Goal: Task Accomplishment & Management: Manage account settings

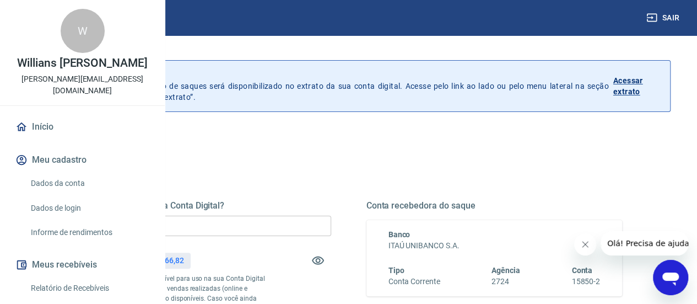
scroll to position [55, 0]
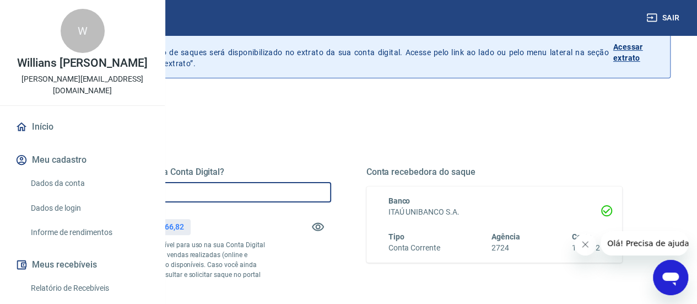
click at [289, 191] on input "R$ 0,00" at bounding box center [203, 192] width 256 height 20
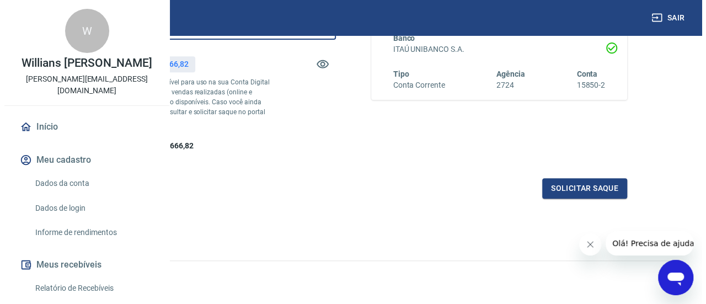
scroll to position [260, 0]
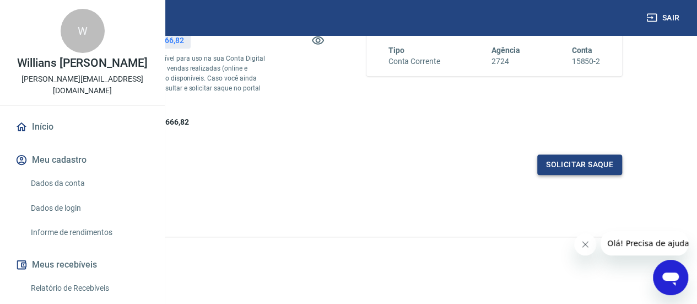
type input "R$ 400.000,00"
click at [571, 168] on button "Solicitar saque" at bounding box center [579, 164] width 85 height 20
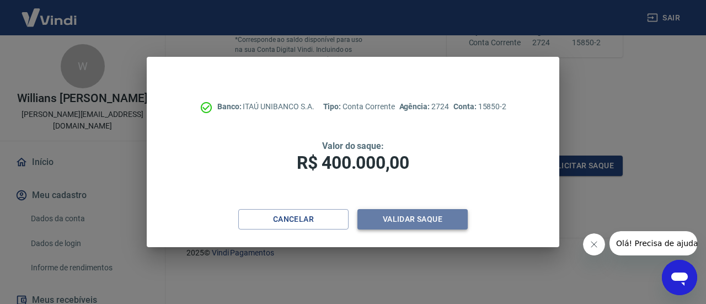
click at [413, 225] on button "Validar saque" at bounding box center [412, 219] width 110 height 20
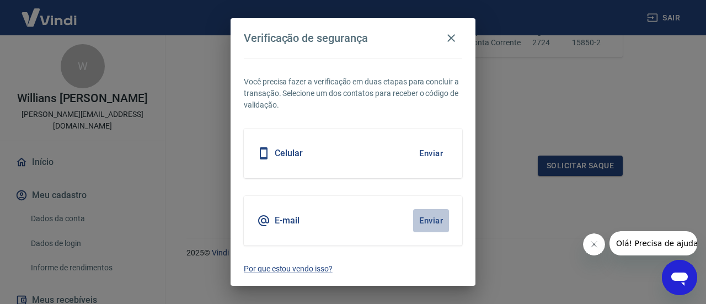
click at [432, 213] on button "Enviar" at bounding box center [431, 220] width 36 height 23
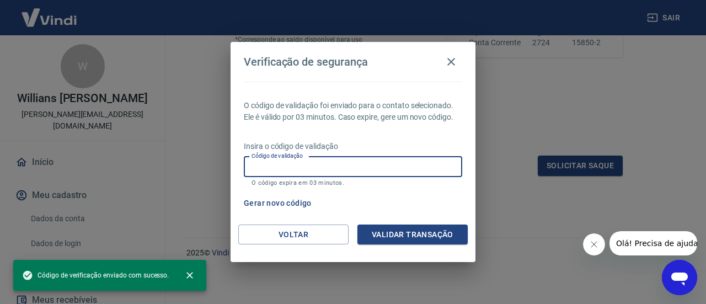
click at [318, 165] on input "Código de validação" at bounding box center [353, 167] width 218 height 20
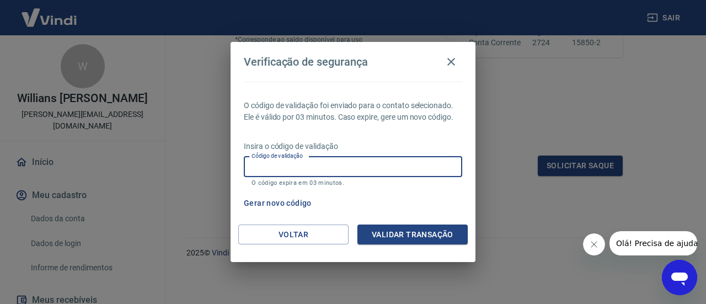
paste input "730082"
type input "730082"
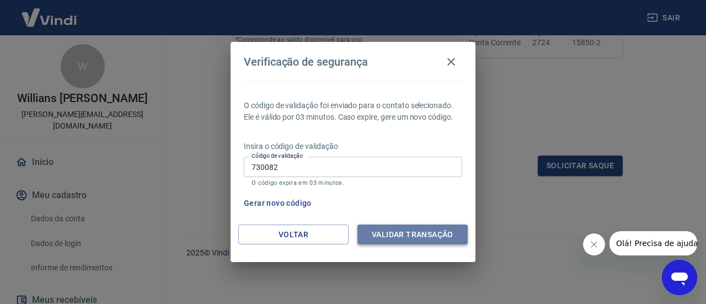
click at [418, 233] on button "Validar transação" at bounding box center [412, 234] width 110 height 20
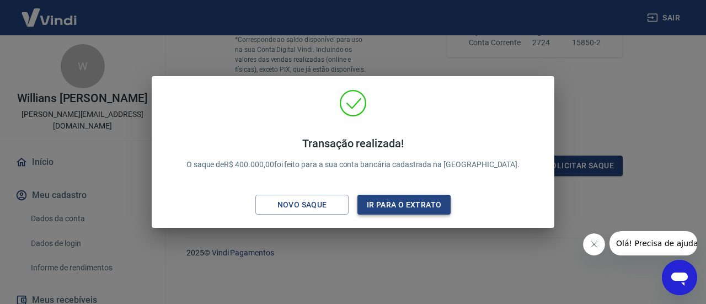
click at [413, 207] on button "Ir para o extrato" at bounding box center [403, 205] width 93 height 20
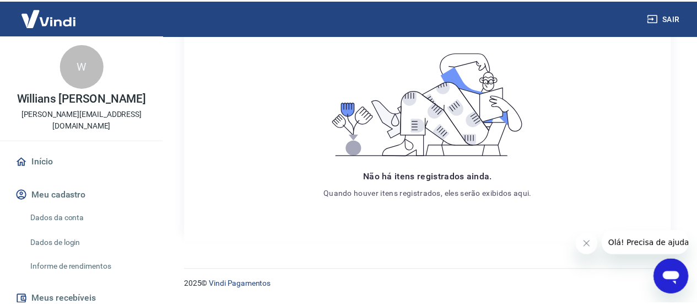
scroll to position [24, 0]
